Goal: Check status: Check status

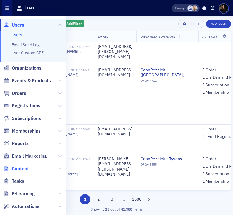
click at [24, 172] on span "Content" at bounding box center [20, 168] width 17 height 6
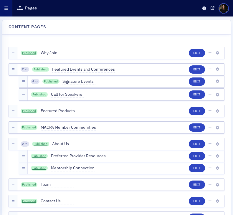
click at [5, 13] on button "button" at bounding box center [6, 8] width 12 height 16
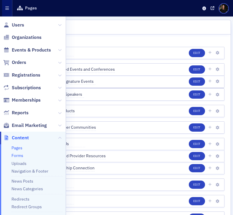
click at [17, 158] on link "Forms" at bounding box center [17, 155] width 12 height 5
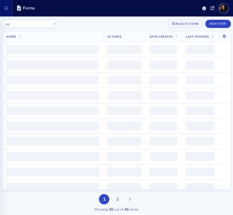
type input "c"
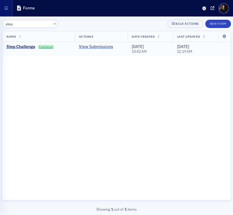
type input "step"
click at [87, 47] on link "View Submissions" at bounding box center [96, 46] width 34 height 5
